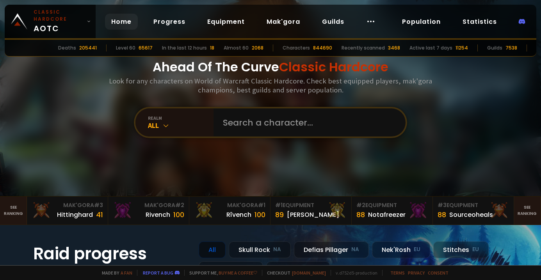
click at [291, 138] on div "Ahead Of The Curve Classic Hardcore Look for any characters on World of Warcraf…" at bounding box center [270, 98] width 470 height 196
click at [287, 126] on input "text" at bounding box center [307, 122] width 178 height 28
type input "linnaä"
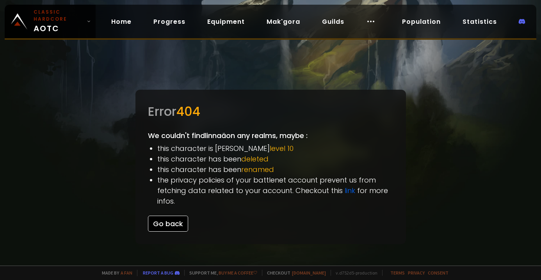
click at [163, 224] on button "Go back" at bounding box center [168, 224] width 40 height 16
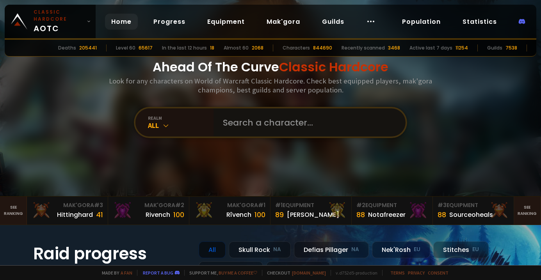
click at [261, 119] on input "text" at bounding box center [307, 122] width 178 height 28
type input "Linnä"
click at [239, 117] on input "text" at bounding box center [307, 122] width 178 height 28
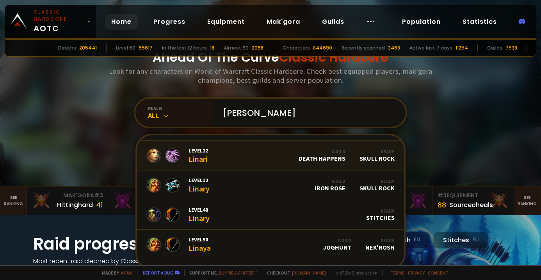
scroll to position [381, 0]
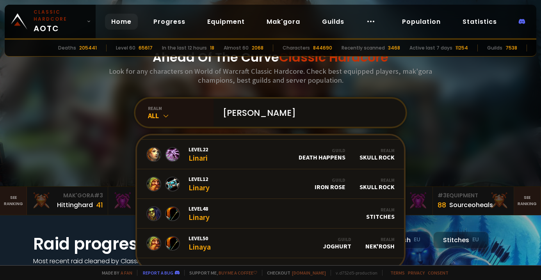
click at [251, 114] on input "[PERSON_NAME]" at bounding box center [307, 113] width 178 height 28
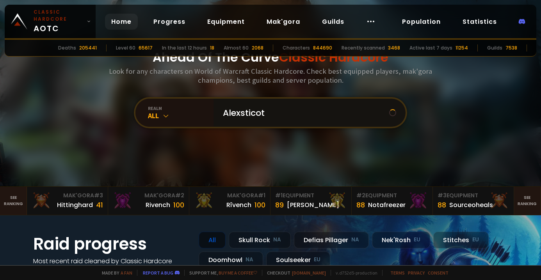
scroll to position [0, 0]
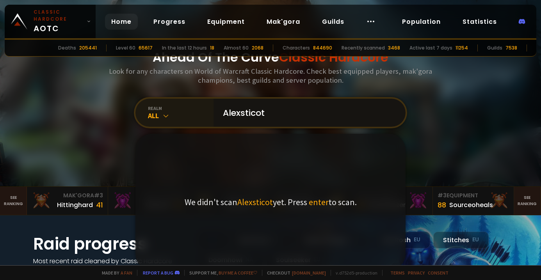
type input "Alexsticot"
click at [151, 110] on div "realm" at bounding box center [181, 108] width 66 height 6
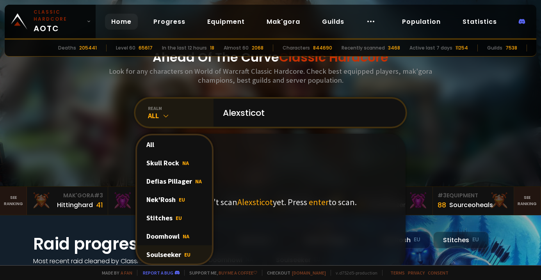
click at [174, 254] on div "Soulseeker EU" at bounding box center [174, 254] width 75 height 18
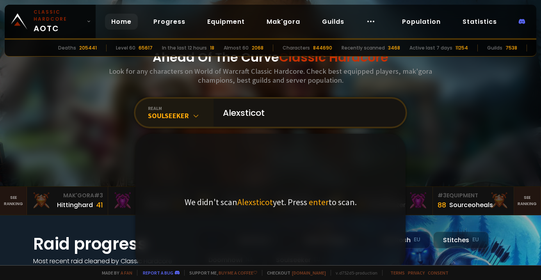
click at [271, 111] on input "Alexsticot" at bounding box center [307, 113] width 178 height 28
type input "J"
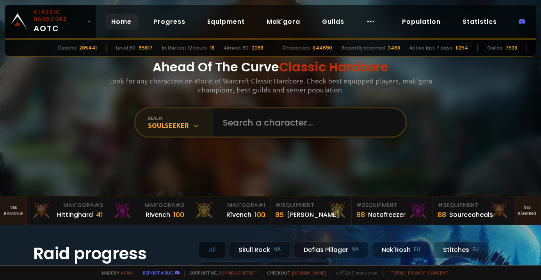
click at [185, 127] on div "Soulseeker" at bounding box center [181, 125] width 66 height 9
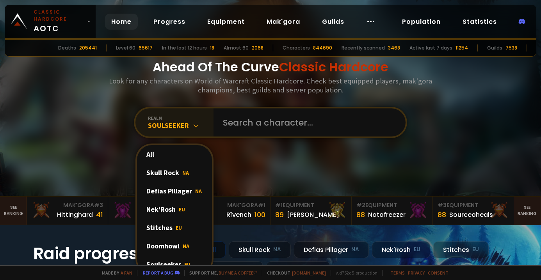
click at [185, 127] on div "Soulseeker" at bounding box center [181, 125] width 66 height 9
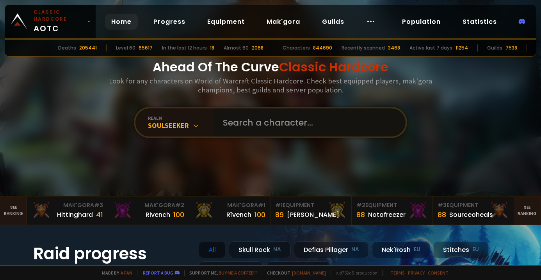
click at [252, 119] on input "text" at bounding box center [307, 122] width 178 height 28
click at [180, 114] on div "realm Soulseeker" at bounding box center [174, 122] width 78 height 28
click at [274, 130] on input "text" at bounding box center [307, 122] width 178 height 28
click at [180, 131] on div "realm Soulseeker" at bounding box center [174, 122] width 78 height 28
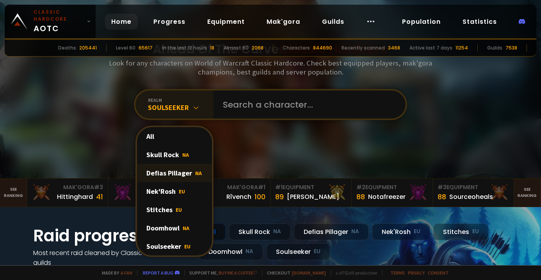
scroll to position [32, 0]
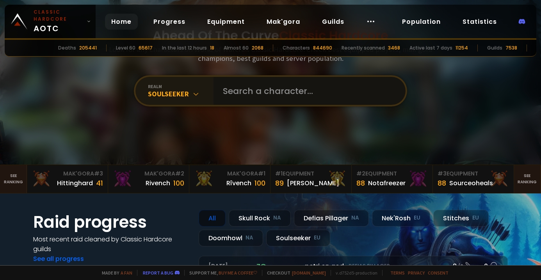
click at [260, 94] on input "text" at bounding box center [307, 91] width 178 height 28
click at [263, 92] on input "text" at bounding box center [307, 91] width 178 height 28
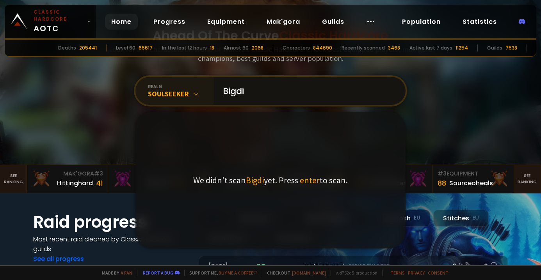
type input "Bigdib"
